Goal: Find specific page/section: Find specific page/section

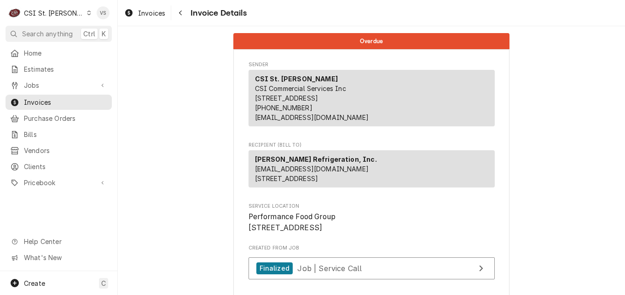
scroll to position [1975, 0]
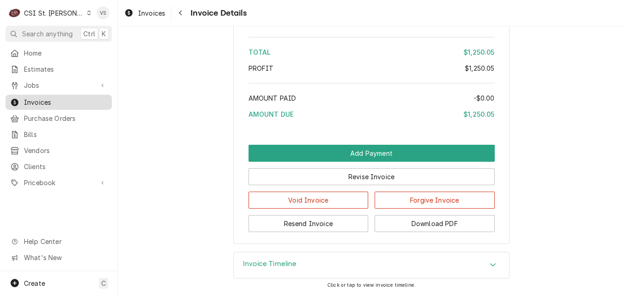
click at [56, 99] on span "Invoices" at bounding box center [65, 103] width 83 height 10
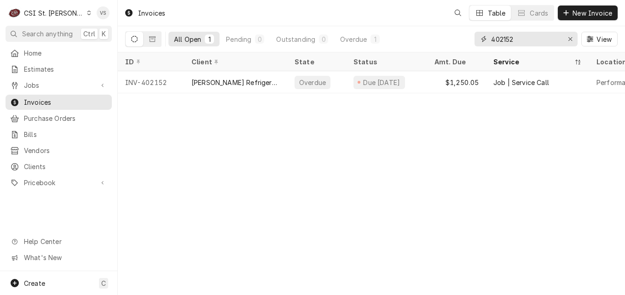
click at [484, 38] on div "402152" at bounding box center [525, 39] width 103 height 15
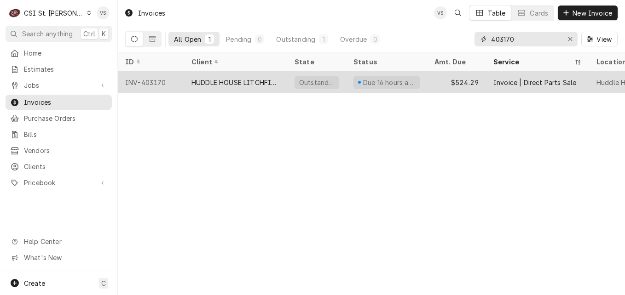
type input "403170"
click at [268, 79] on div "HUDDLE HOUSE LITCHFIELD" at bounding box center [235, 83] width 88 height 10
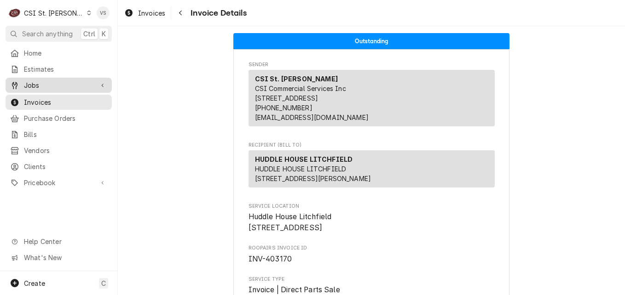
click at [34, 82] on span "Jobs" at bounding box center [58, 86] width 69 height 10
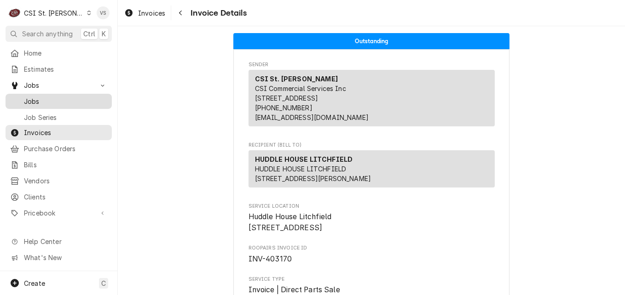
click at [35, 100] on span "Jobs" at bounding box center [65, 102] width 83 height 10
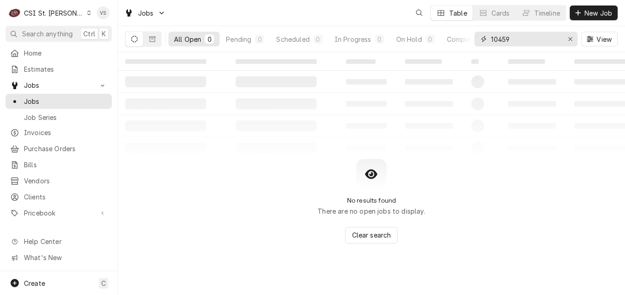
click at [466, 39] on div "All Open 0 Pending 0 Scheduled 0 In Progress 0 On Hold 0 Completed 0 10459 View" at bounding box center [371, 39] width 492 height 26
type input "4130 [PERSON_NAME]"
click at [149, 40] on icon "Dynamic Content Wrapper" at bounding box center [152, 39] width 6 height 6
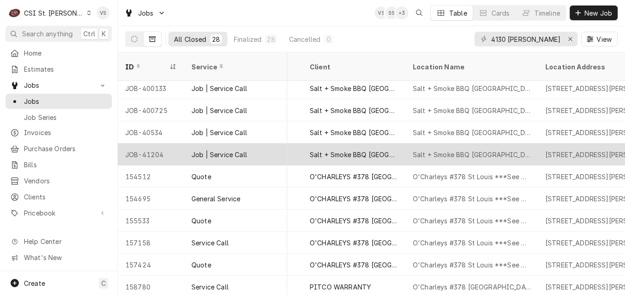
scroll to position [308, 382]
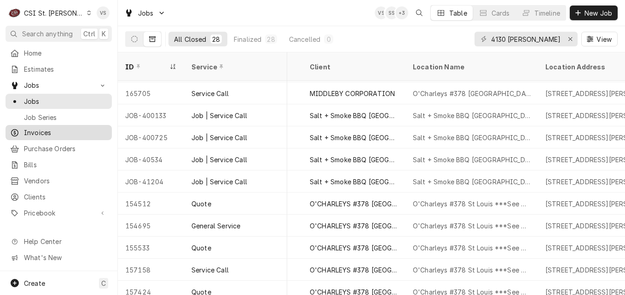
click at [35, 129] on span "Invoices" at bounding box center [65, 133] width 83 height 10
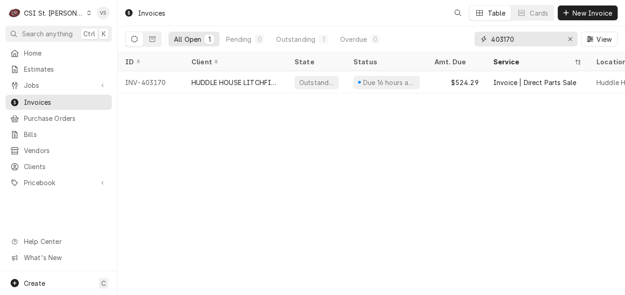
click at [516, 38] on input "403170" at bounding box center [525, 39] width 69 height 15
drag, startPoint x: 516, startPoint y: 38, endPoint x: 508, endPoint y: 38, distance: 8.7
click at [508, 38] on input "403170" at bounding box center [525, 39] width 69 height 15
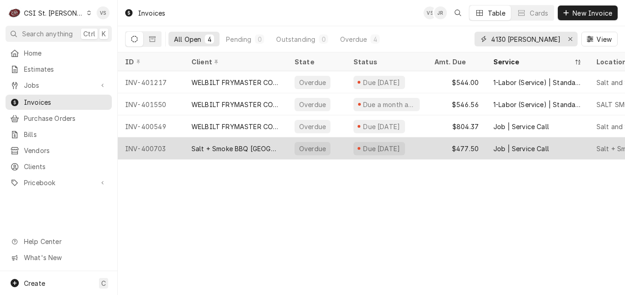
type input "4130 [PERSON_NAME]"
click at [268, 148] on div "Salt + Smoke BBQ [GEOGRAPHIC_DATA]" at bounding box center [235, 149] width 88 height 10
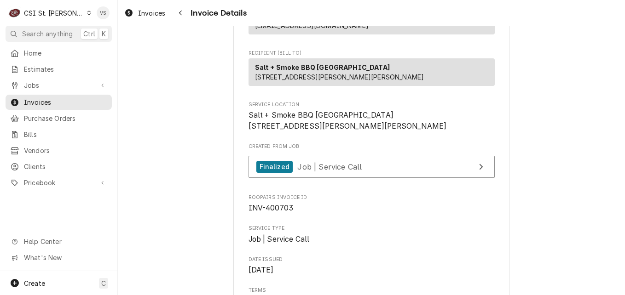
scroll to position [46, 0]
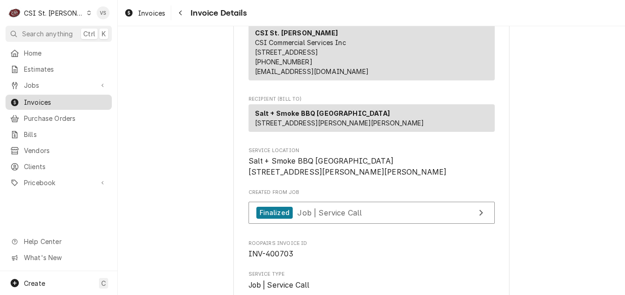
click at [53, 100] on span "Invoices" at bounding box center [65, 103] width 83 height 10
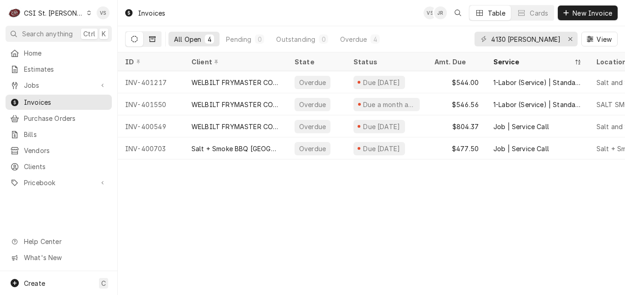
click at [152, 43] on button "Dynamic Content Wrapper" at bounding box center [152, 39] width 17 height 15
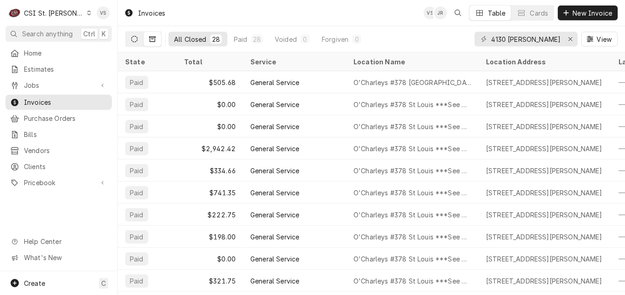
click at [133, 41] on icon "Dynamic Content Wrapper" at bounding box center [134, 39] width 6 height 6
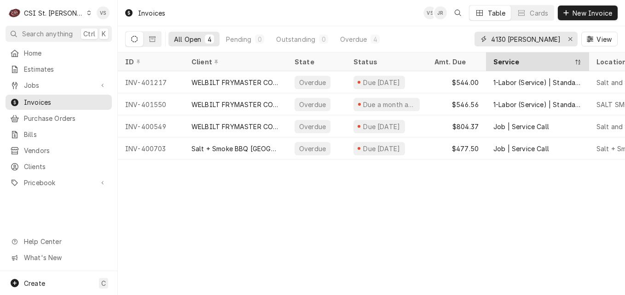
drag, startPoint x: 531, startPoint y: 38, endPoint x: 555, endPoint y: 66, distance: 36.2
click at [445, 36] on div "All Open 4 Pending 0 Outstanding 0 Overdue 4 4130 [PERSON_NAME] View" at bounding box center [371, 39] width 492 height 26
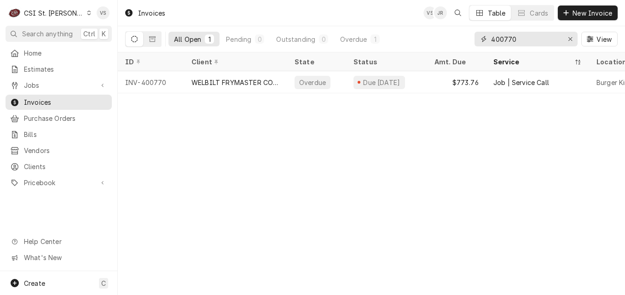
drag, startPoint x: 525, startPoint y: 38, endPoint x: 472, endPoint y: 40, distance: 53.4
click at [472, 40] on div "All Open 1 Pending 0 Outstanding 0 Overdue 1 400770 View" at bounding box center [371, 39] width 492 height 26
type input "4"
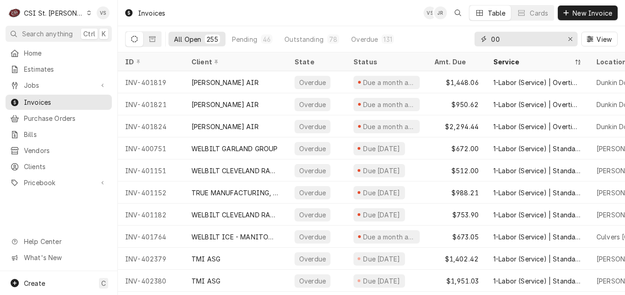
type input "0"
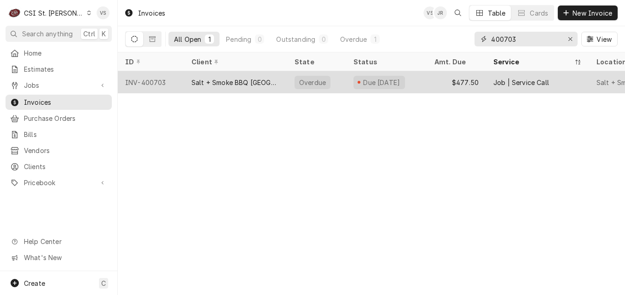
type input "400703"
click at [269, 84] on div "Salt + Smoke BBQ [GEOGRAPHIC_DATA]" at bounding box center [235, 83] width 88 height 10
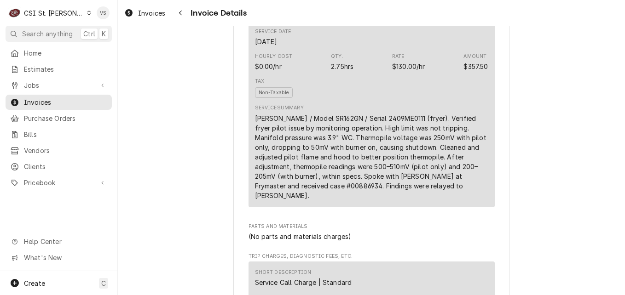
scroll to position [598, 0]
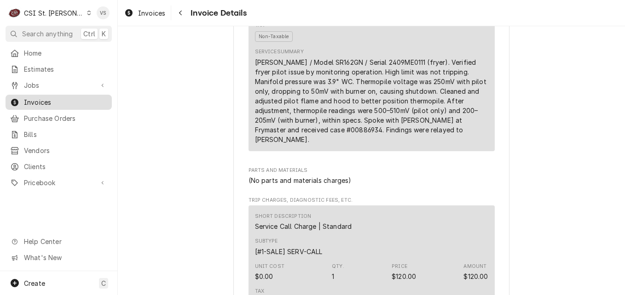
click at [59, 98] on span "Invoices" at bounding box center [65, 103] width 83 height 10
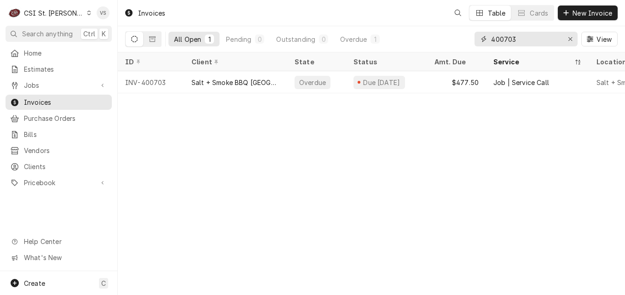
click at [503, 37] on input "400703" at bounding box center [525, 39] width 69 height 15
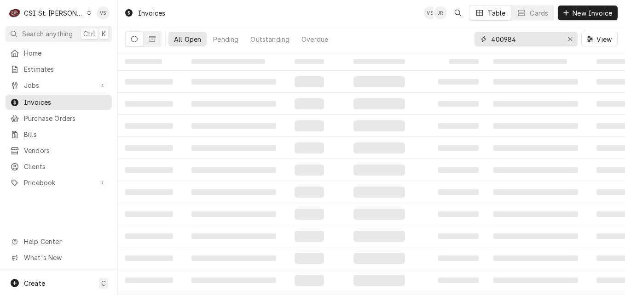
type input "400984"
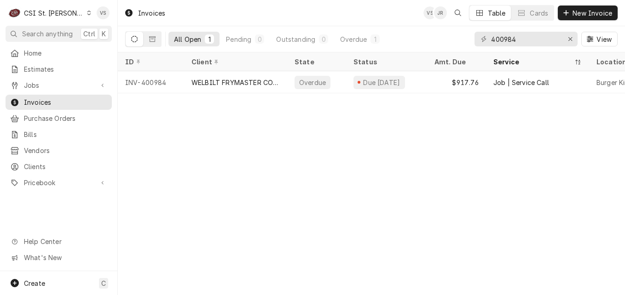
click at [238, 85] on div "WELBILT FRYMASTER CORPORATION" at bounding box center [235, 83] width 88 height 10
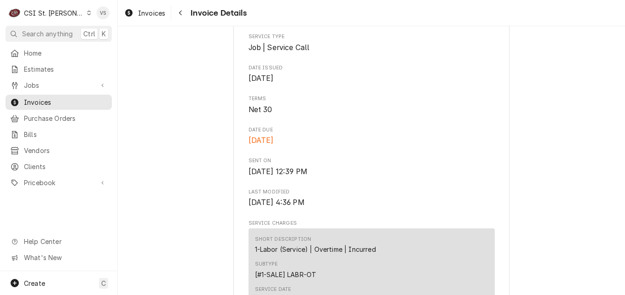
scroll to position [322, 0]
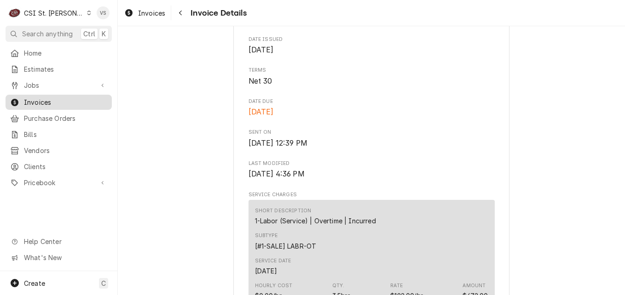
click at [51, 98] on span "Invoices" at bounding box center [65, 103] width 83 height 10
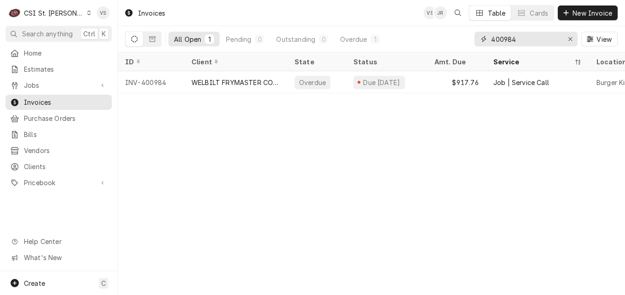
click at [520, 38] on input "400984" at bounding box center [525, 39] width 69 height 15
click at [518, 38] on input "400984" at bounding box center [525, 39] width 69 height 15
drag, startPoint x: 518, startPoint y: 38, endPoint x: 505, endPoint y: 38, distance: 13.3
click at [505, 38] on input "400984" at bounding box center [525, 39] width 69 height 15
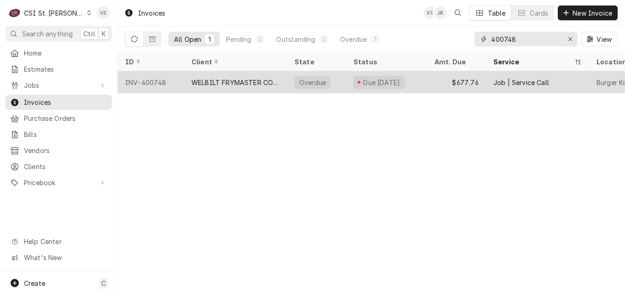
type input "400748"
click at [192, 84] on div "WELBILT FRYMASTER CORPORATION" at bounding box center [235, 83] width 88 height 10
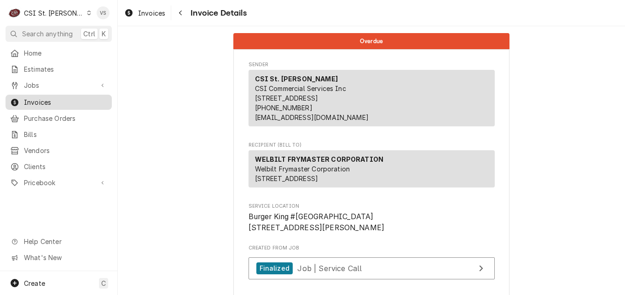
click at [28, 98] on span "Invoices" at bounding box center [65, 103] width 83 height 10
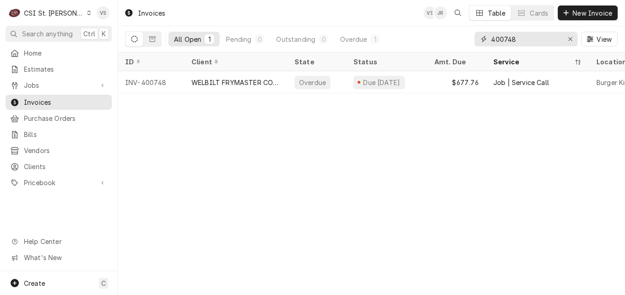
click at [505, 39] on input "400748" at bounding box center [525, 39] width 69 height 15
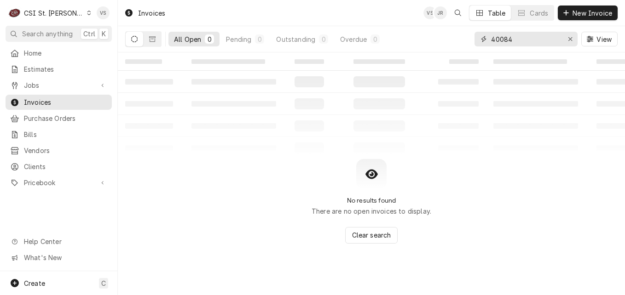
click at [503, 39] on input "40084" at bounding box center [525, 39] width 69 height 15
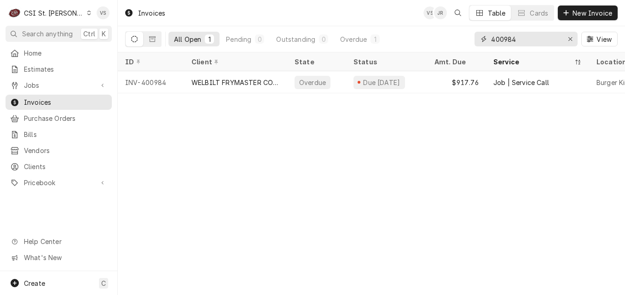
drag, startPoint x: 516, startPoint y: 39, endPoint x: 505, endPoint y: 40, distance: 11.1
click at [505, 40] on input "400984" at bounding box center [525, 39] width 69 height 15
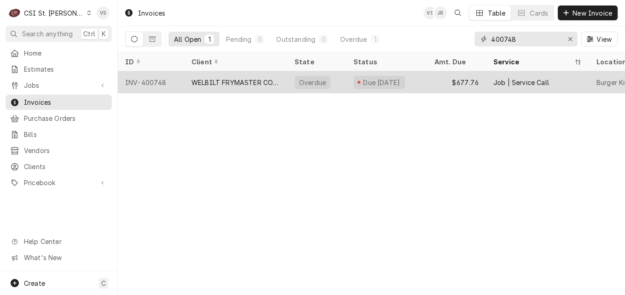
type input "400748"
click at [272, 80] on div "WELBILT FRYMASTER CORPORATION" at bounding box center [235, 83] width 88 height 10
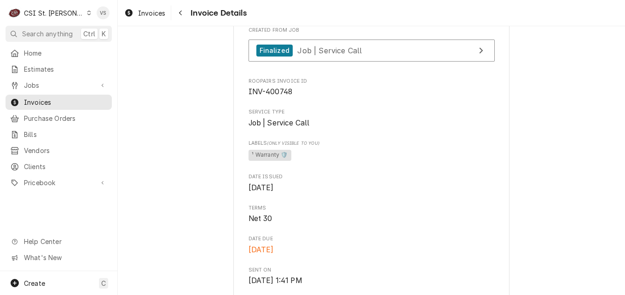
scroll to position [72, 0]
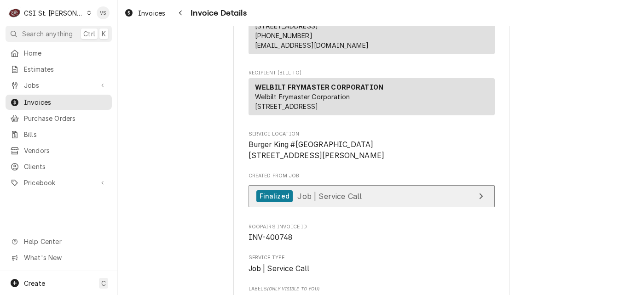
click at [328, 201] on span "Job | Service Call" at bounding box center [329, 195] width 64 height 9
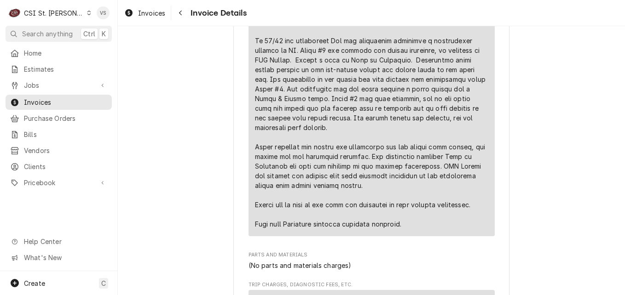
scroll to position [716, 0]
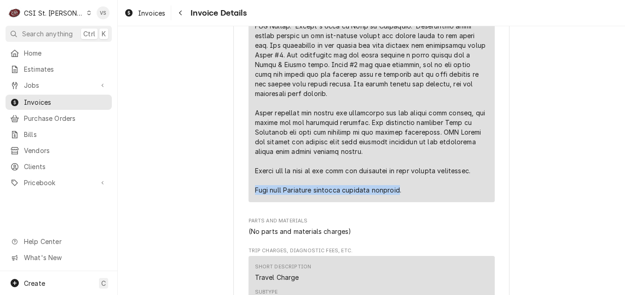
drag, startPoint x: 253, startPoint y: 211, endPoint x: 403, endPoint y: 216, distance: 150.5
click at [403, 198] on div "Service Summary" at bounding box center [371, 85] width 233 height 228
drag, startPoint x: 403, startPoint y: 216, endPoint x: 342, endPoint y: 209, distance: 61.1
copy div "Mark with Frymaster verbally approved overtime"
click at [55, 102] on span "Invoices" at bounding box center [65, 103] width 83 height 10
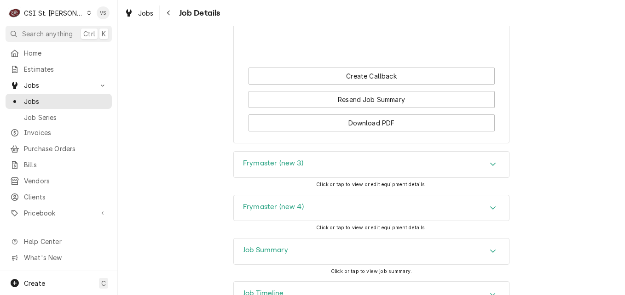
scroll to position [1123, 0]
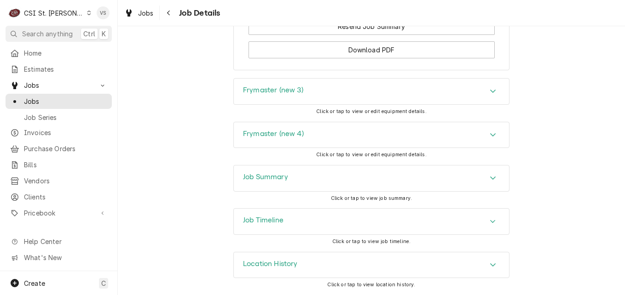
click at [271, 177] on h3 "Job Summary" at bounding box center [265, 177] width 45 height 9
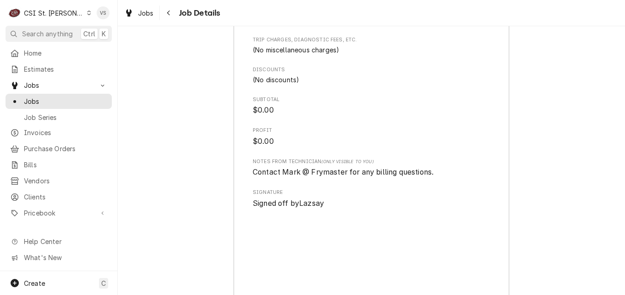
scroll to position [2181, 0]
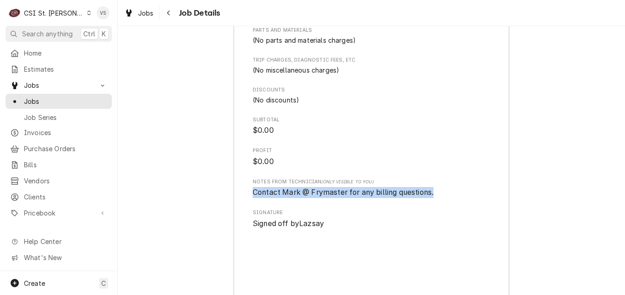
drag, startPoint x: 249, startPoint y: 202, endPoint x: 433, endPoint y: 207, distance: 184.6
copy span "Contact Mark @ Frymaster for any billing questions."
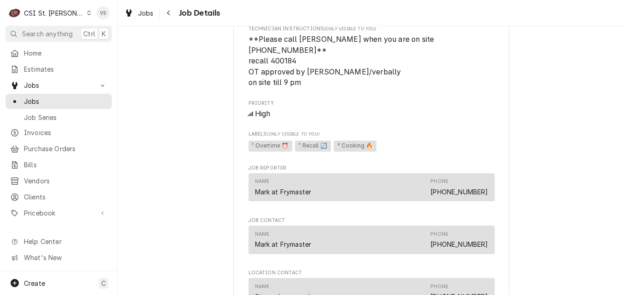
scroll to position [571, 0]
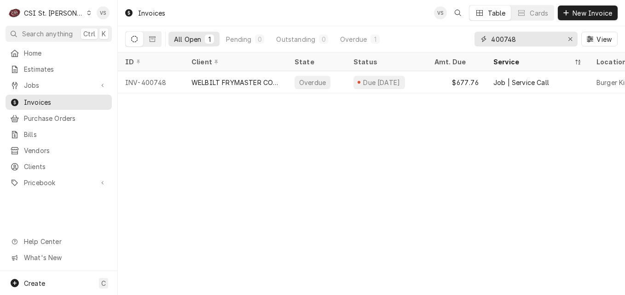
click at [501, 39] on input "400748" at bounding box center [525, 39] width 69 height 15
type input "402403"
